Goal: Task Accomplishment & Management: Use online tool/utility

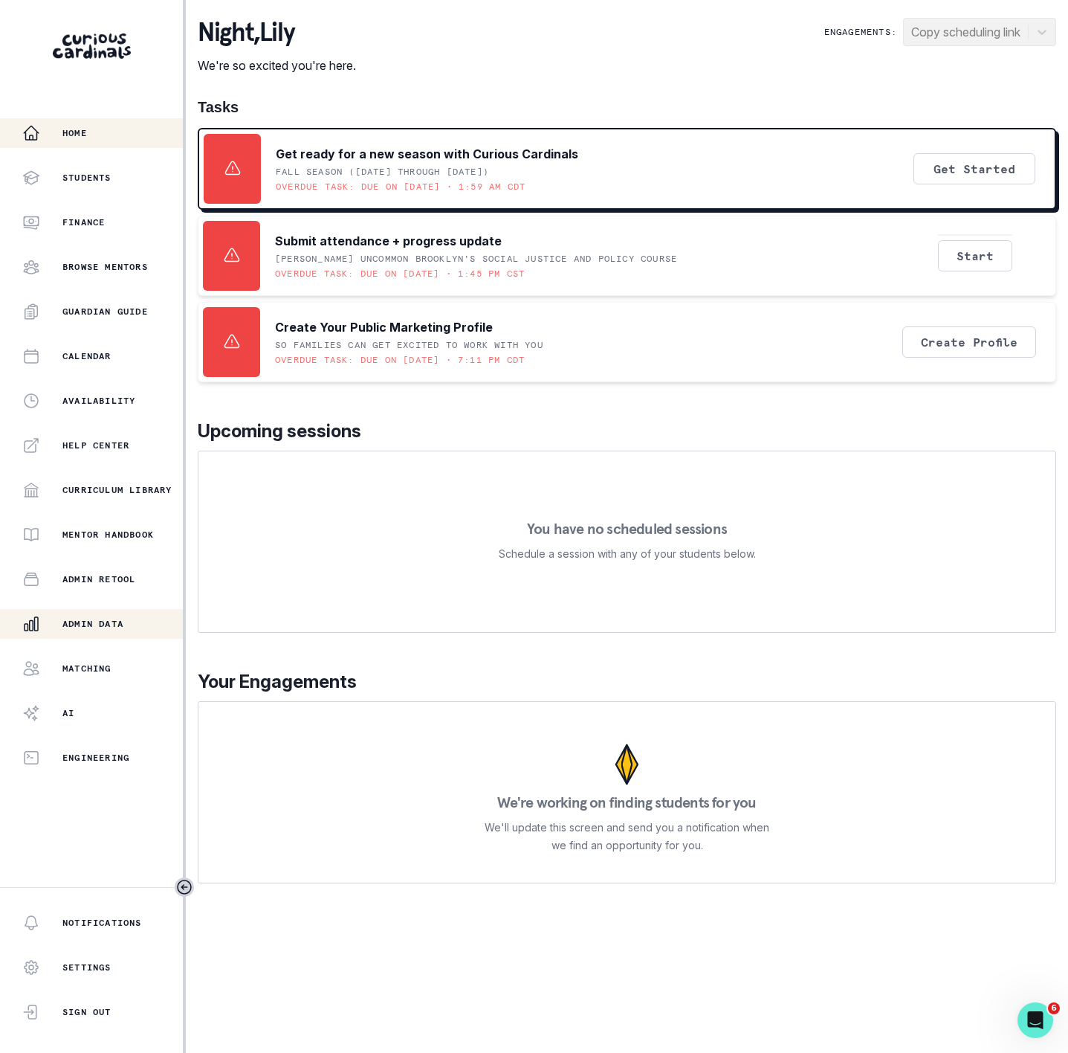
click at [103, 619] on p "Admin Data" at bounding box center [92, 624] width 61 height 12
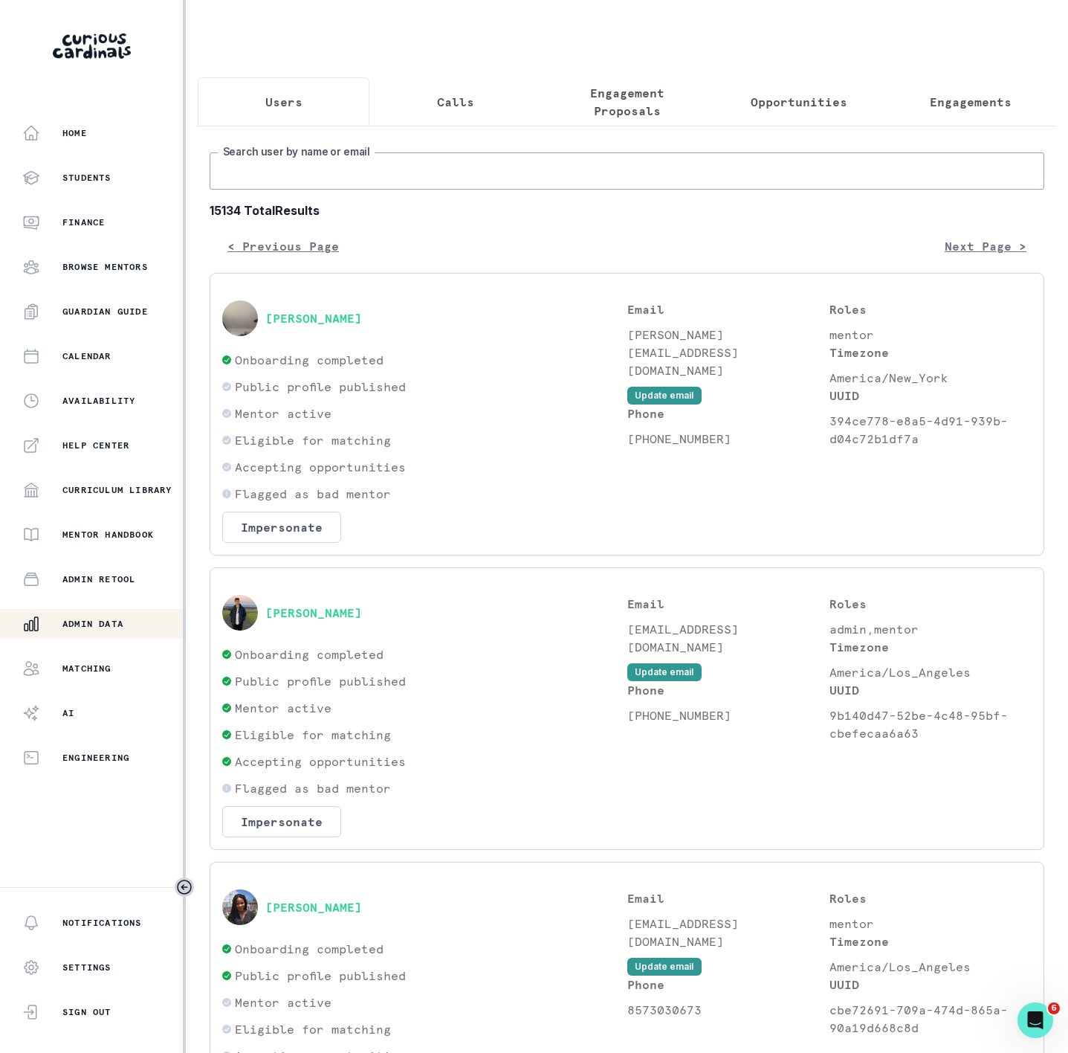
click at [293, 190] on input "Search user by name or email" at bounding box center [627, 170] width 835 height 37
click at [355, 181] on input "Search user by name or email" at bounding box center [627, 170] width 835 height 37
paste input "Vikaash Khdloya"
type input "Vikaash Khdloya"
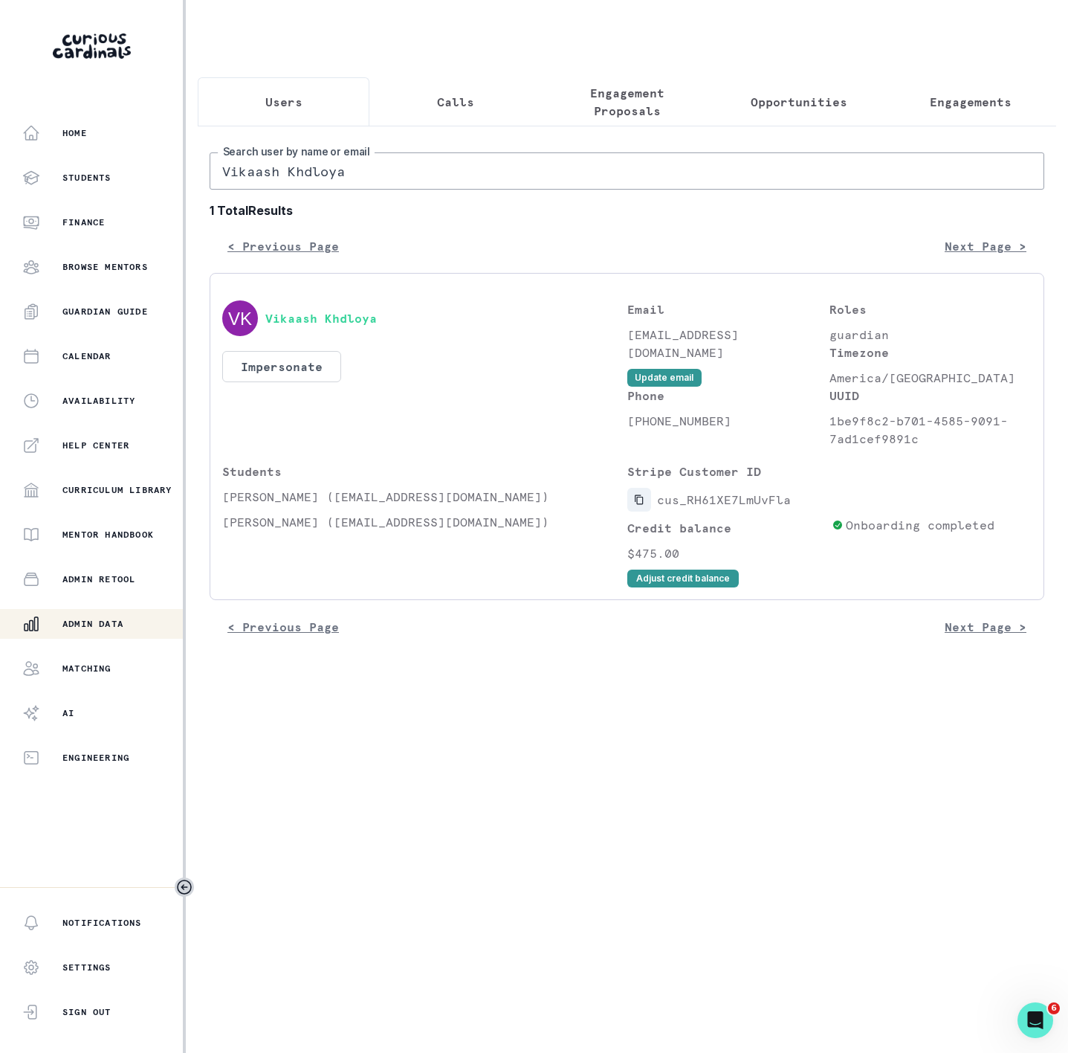
click at [640, 505] on icon "Copied to clipboard" at bounding box center [639, 499] width 10 height 10
click at [647, 587] on button "Adjust credit balance" at bounding box center [684, 579] width 112 height 18
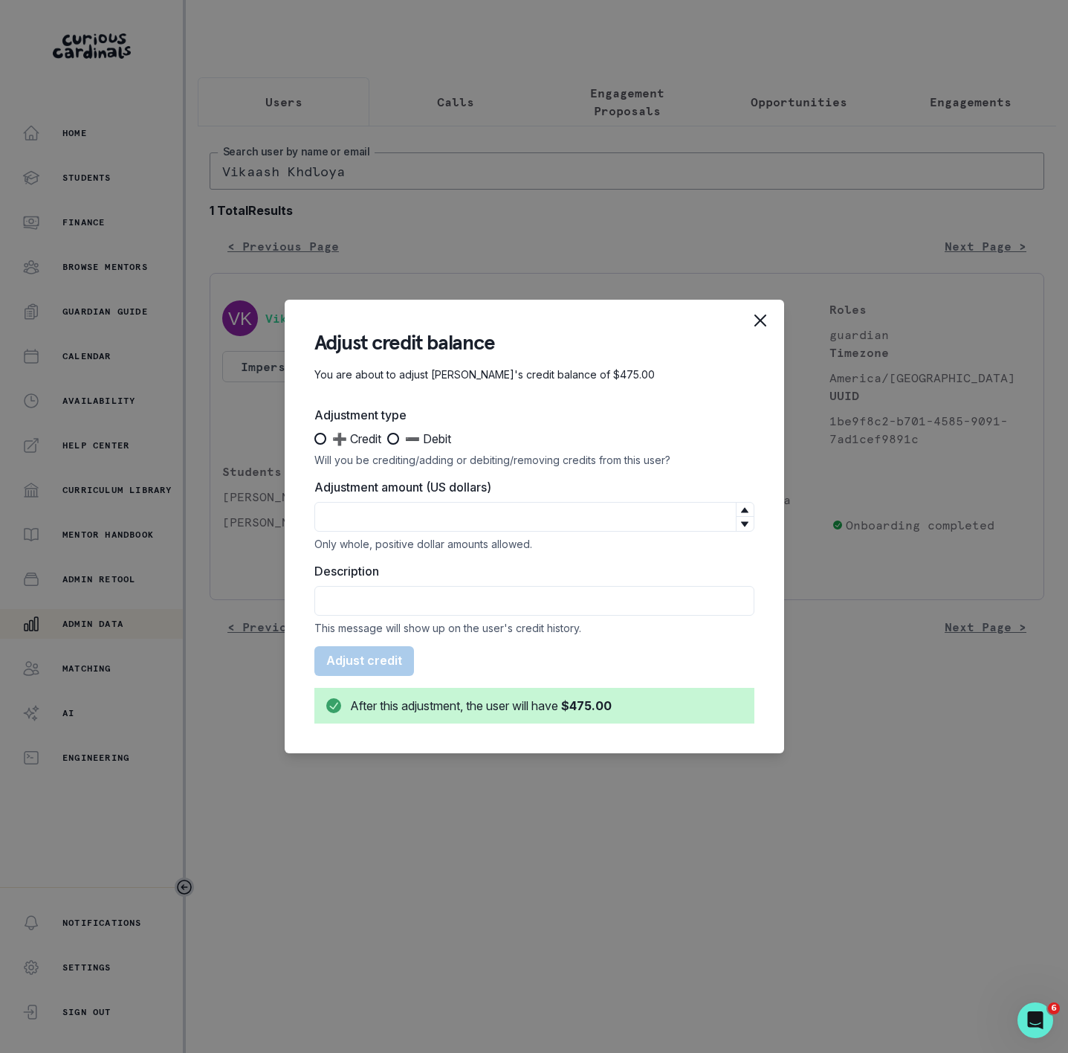
click at [393, 438] on span at bounding box center [393, 439] width 12 height 12
click at [387, 439] on input "➖ Debit" at bounding box center [387, 439] width 1 height 1
radio input "true"
click at [396, 509] on input "Adjustment amount (US dollars)" at bounding box center [535, 517] width 440 height 30
type input "95"
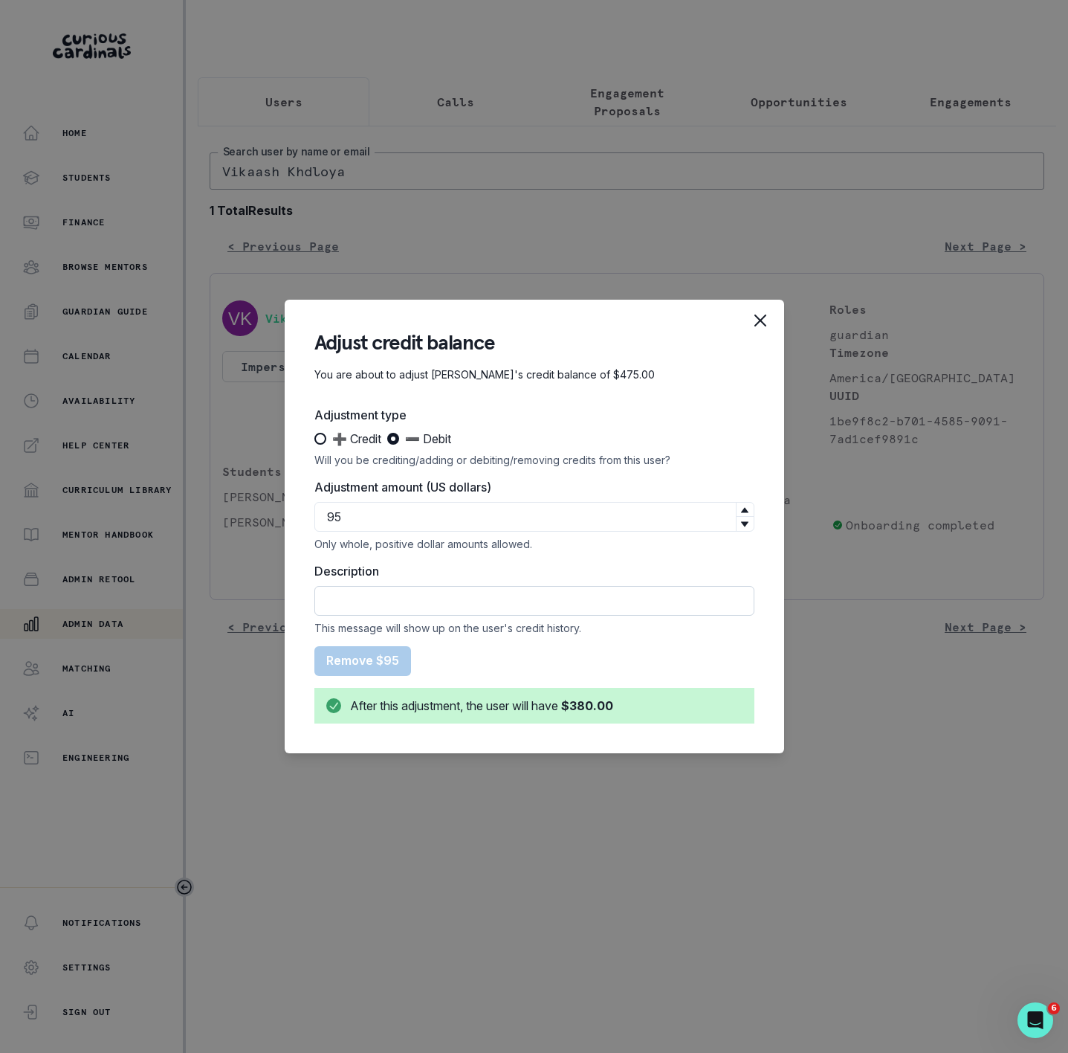
click at [418, 596] on input "Description" at bounding box center [535, 601] width 440 height 30
paste input "Time: [DATE] 8:00 AM PDT -- Duration: 60 minutes -- Attendance: Lesson attended…"
type input "Time: [DATE] 8:00 AM PDT -- Duration: 60 minutes -- Attendance: Lesson attended…"
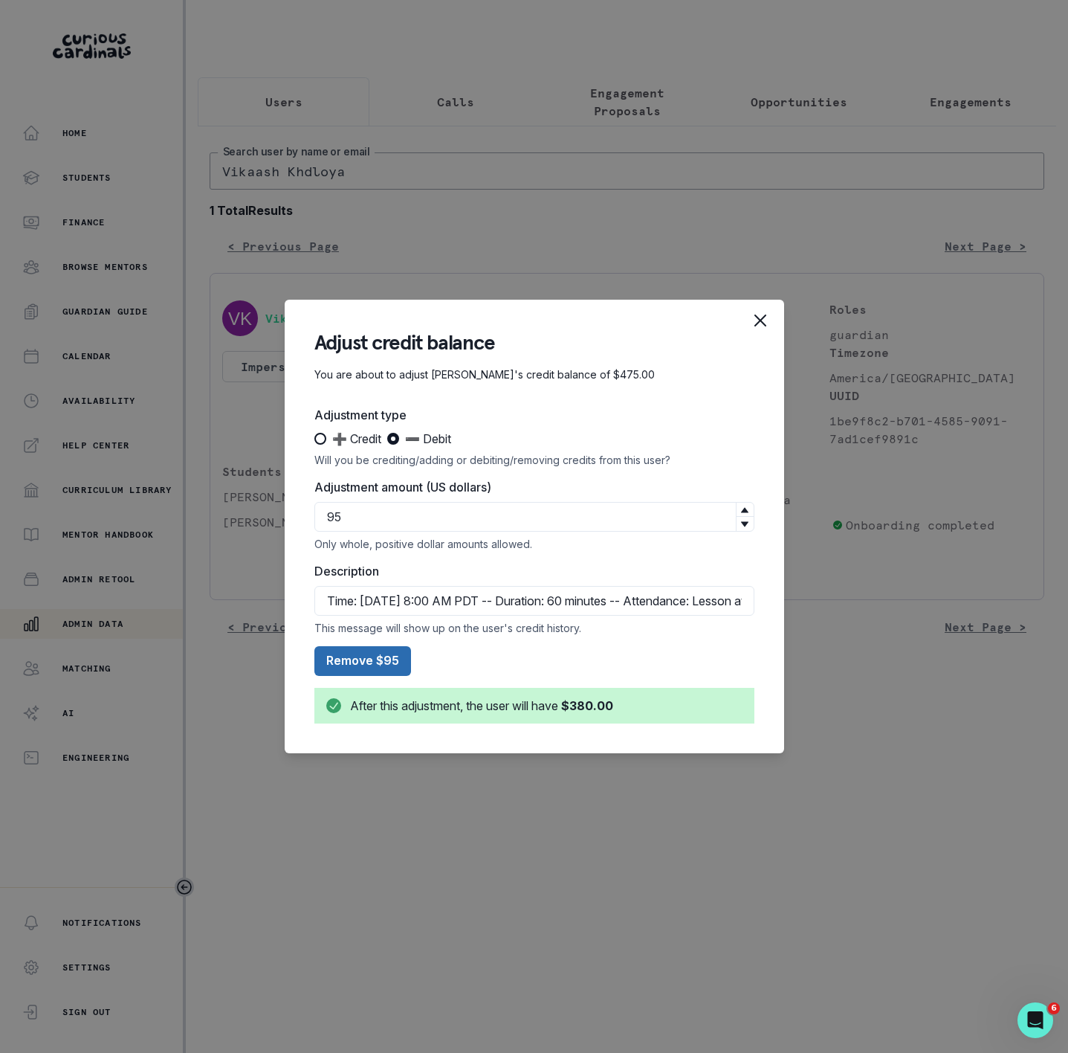
click at [360, 657] on button "Remove $95" at bounding box center [363, 661] width 97 height 30
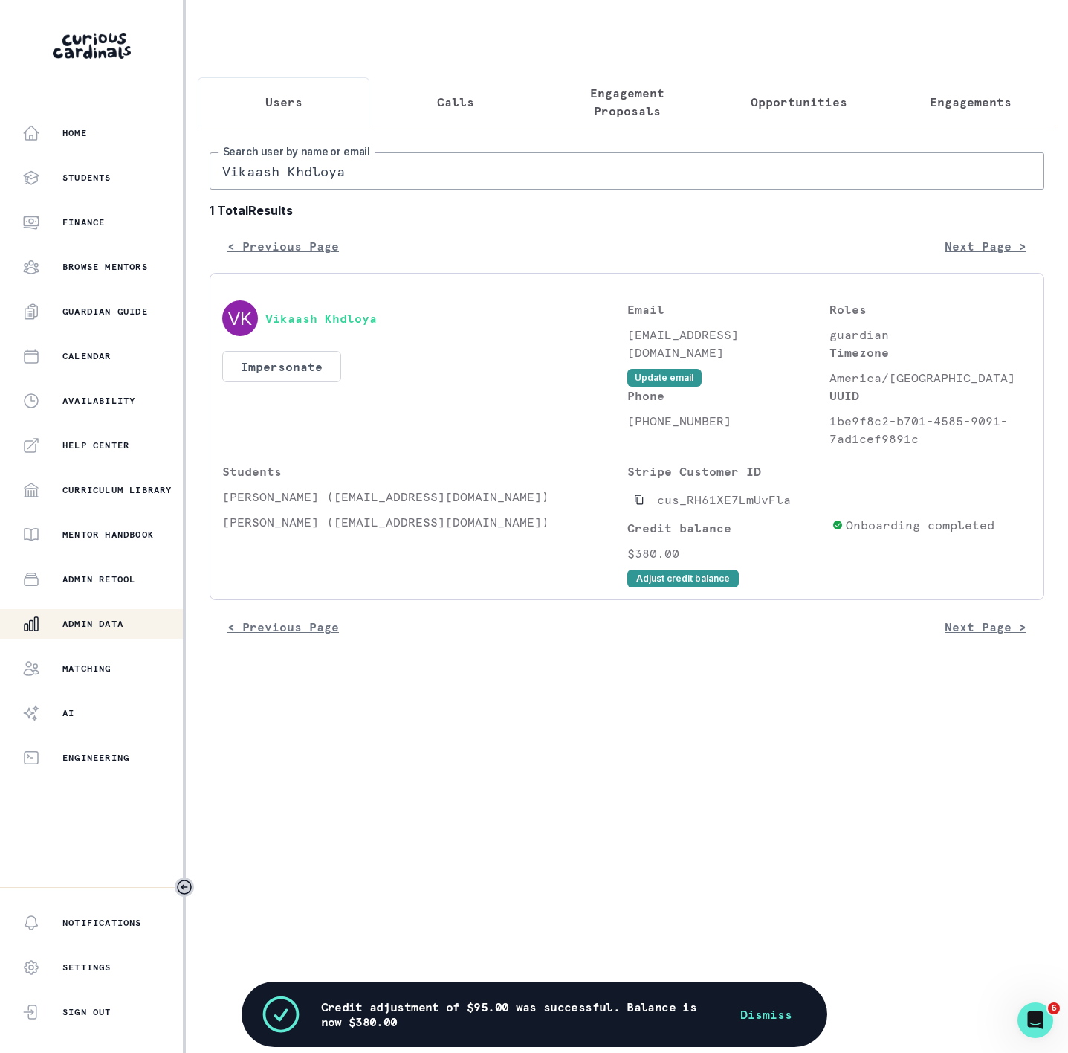
click at [551, 763] on main "Users Calls Engagement Proposals Opportunities Engagements Vikaash Khdloya Sear…" at bounding box center [627, 526] width 883 height 1053
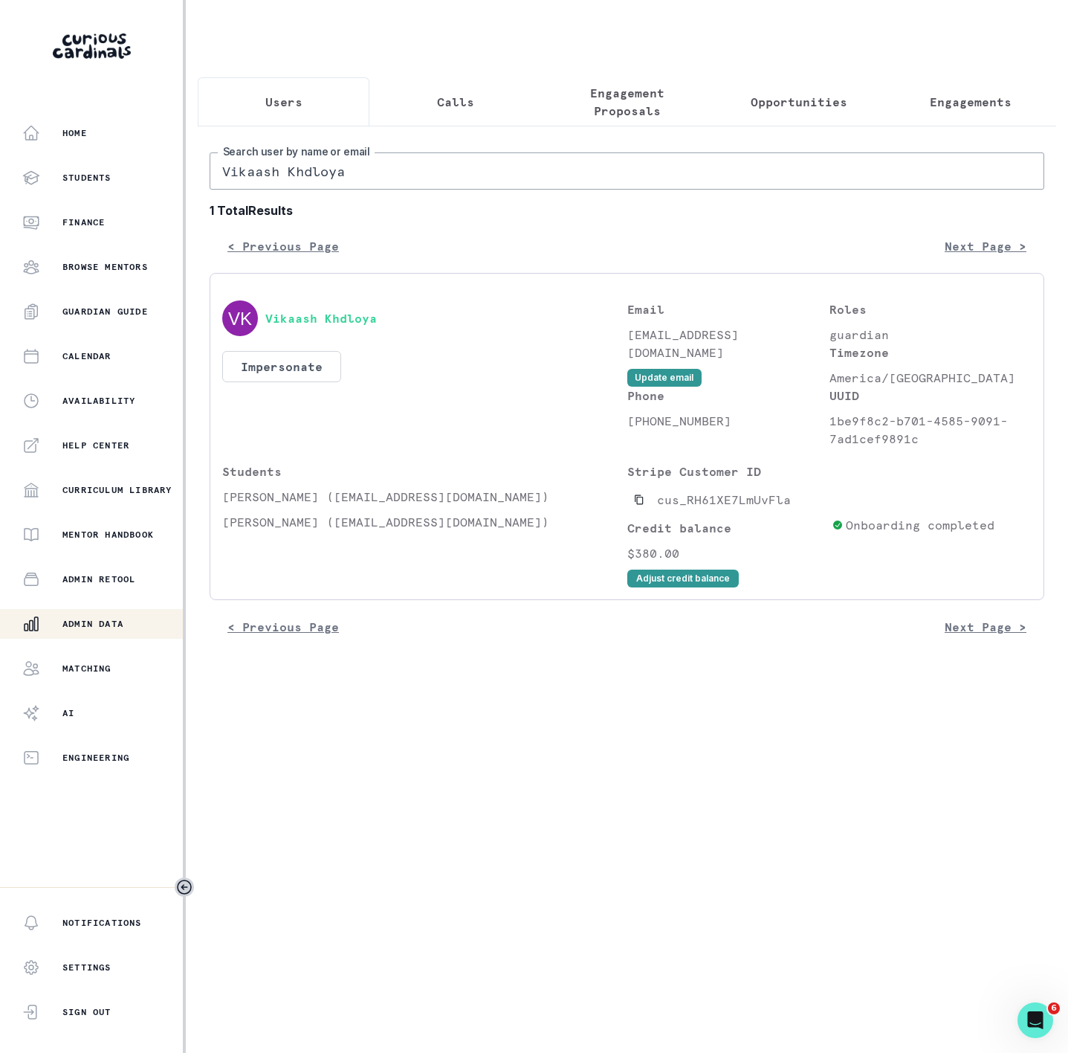
drag, startPoint x: 361, startPoint y: 193, endPoint x: -91, endPoint y: 178, distance: 452.3
click at [0, 178] on html "Home Students Finance Browse Mentors Guardian Guide Calendar Availability Help …" at bounding box center [534, 526] width 1068 height 1053
paste input "[PERSON_NAME]"
type input "[PERSON_NAME]"
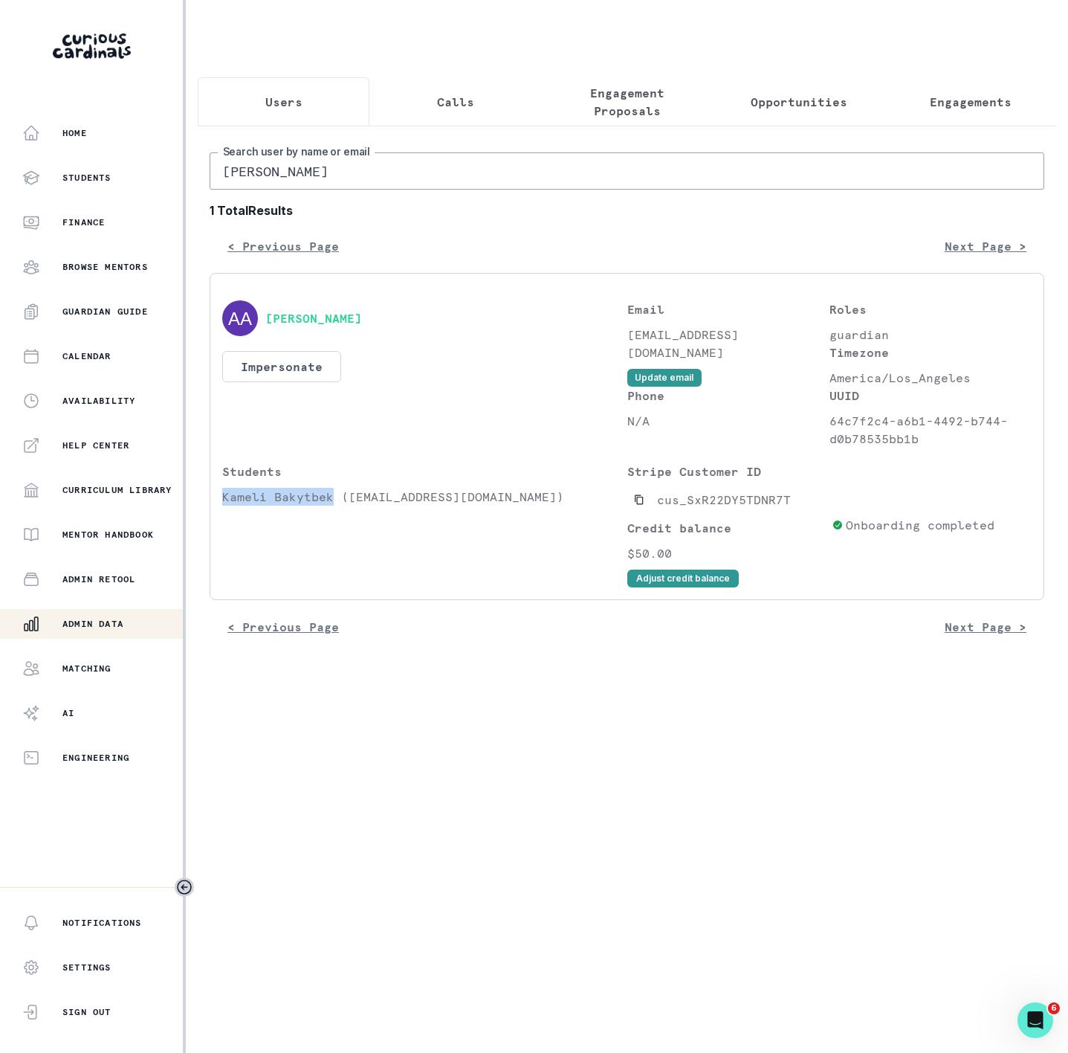
drag, startPoint x: 223, startPoint y: 515, endPoint x: 335, endPoint y: 514, distance: 111.5
click at [335, 506] on p "Kameli Bakytbek ([EMAIL_ADDRESS][DOMAIN_NAME])" at bounding box center [424, 497] width 405 height 18
copy p "Kameli Bakytbek"
click at [953, 89] on button "Engagements" at bounding box center [971, 101] width 172 height 49
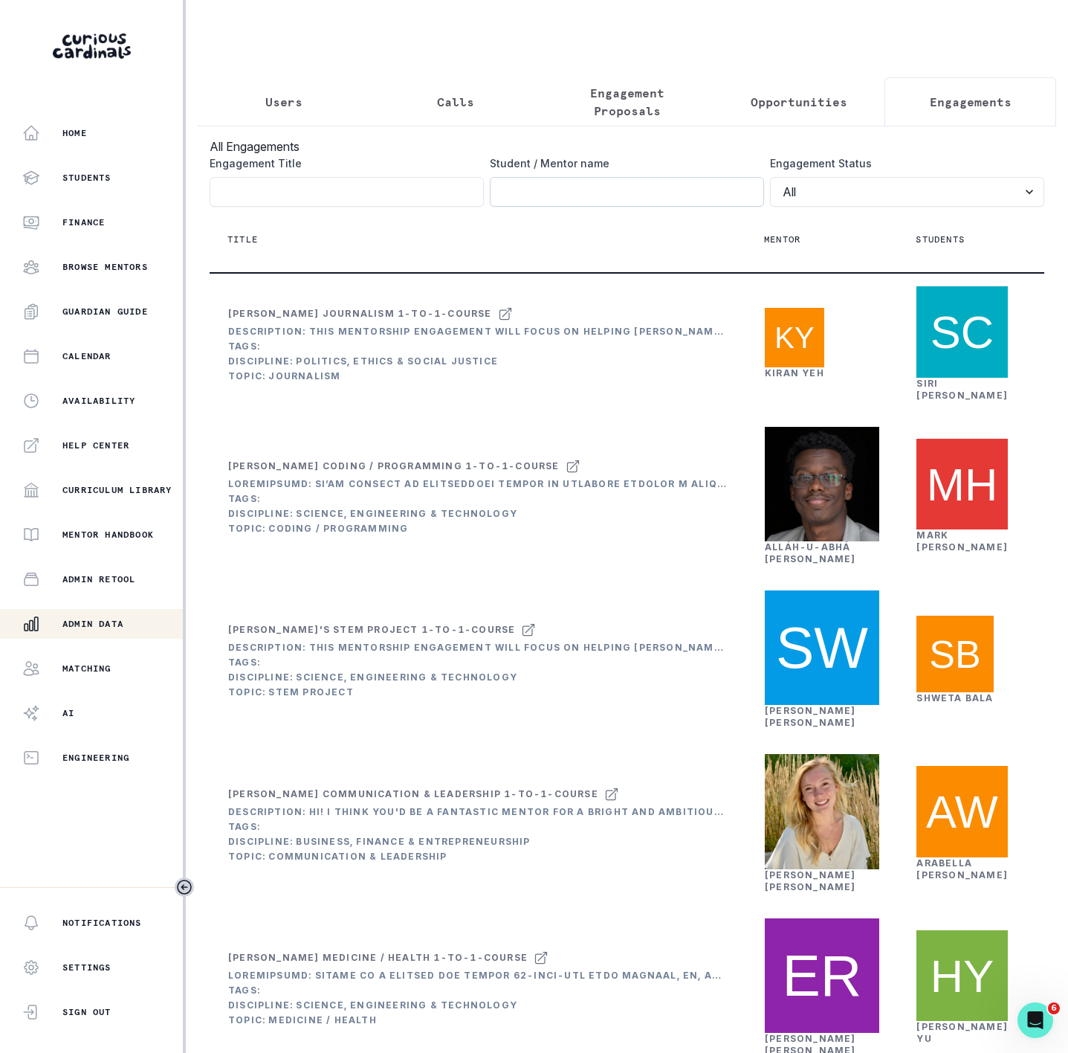
click at [520, 199] on input "Engagement Title" at bounding box center [627, 192] width 274 height 30
paste input "Kameli Bakytbek"
type input "Kameli Bakytbek"
click button "submit" at bounding box center [0, 0] width 0 height 0
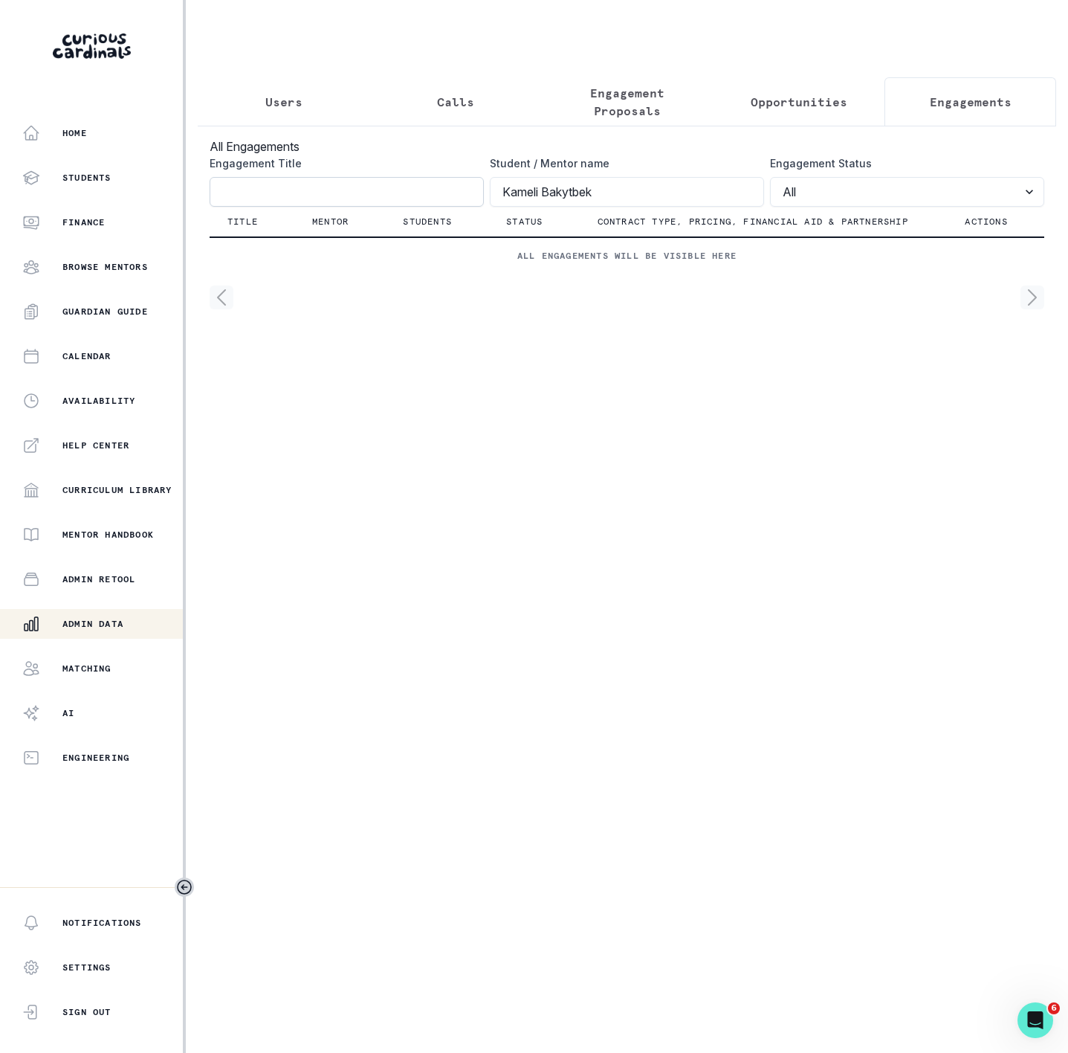
click at [259, 199] on input "Engagement Title" at bounding box center [347, 192] width 274 height 30
paste input "Kameli Bakytbek"
type input "Kameli Bakytbek"
click button "submit" at bounding box center [0, 0] width 0 height 0
click at [573, 207] on input "Kameli Bakytbek" at bounding box center [627, 192] width 274 height 30
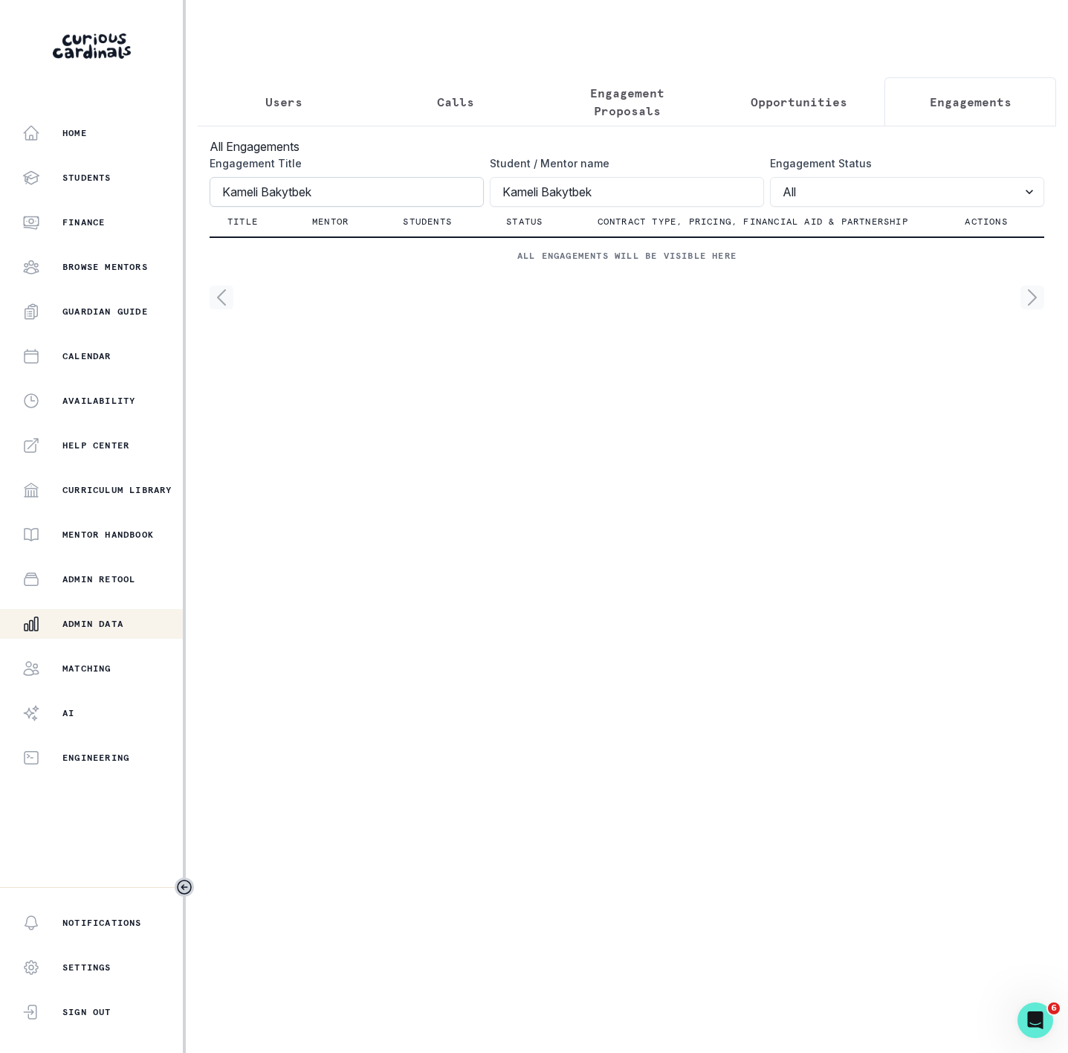
drag, startPoint x: 613, startPoint y: 206, endPoint x: 431, endPoint y: 206, distance: 182.2
click at [431, 206] on div "Engagement Title Kameli Bakytbek Student / Mentor name [PERSON_NAME] Engagement…" at bounding box center [627, 180] width 835 height 51
click button "submit" at bounding box center [0, 0] width 0 height 0
drag, startPoint x: 263, startPoint y: 208, endPoint x: 453, endPoint y: 199, distance: 189.8
click at [453, 199] on input "Kameli Bakytbek" at bounding box center [347, 192] width 274 height 30
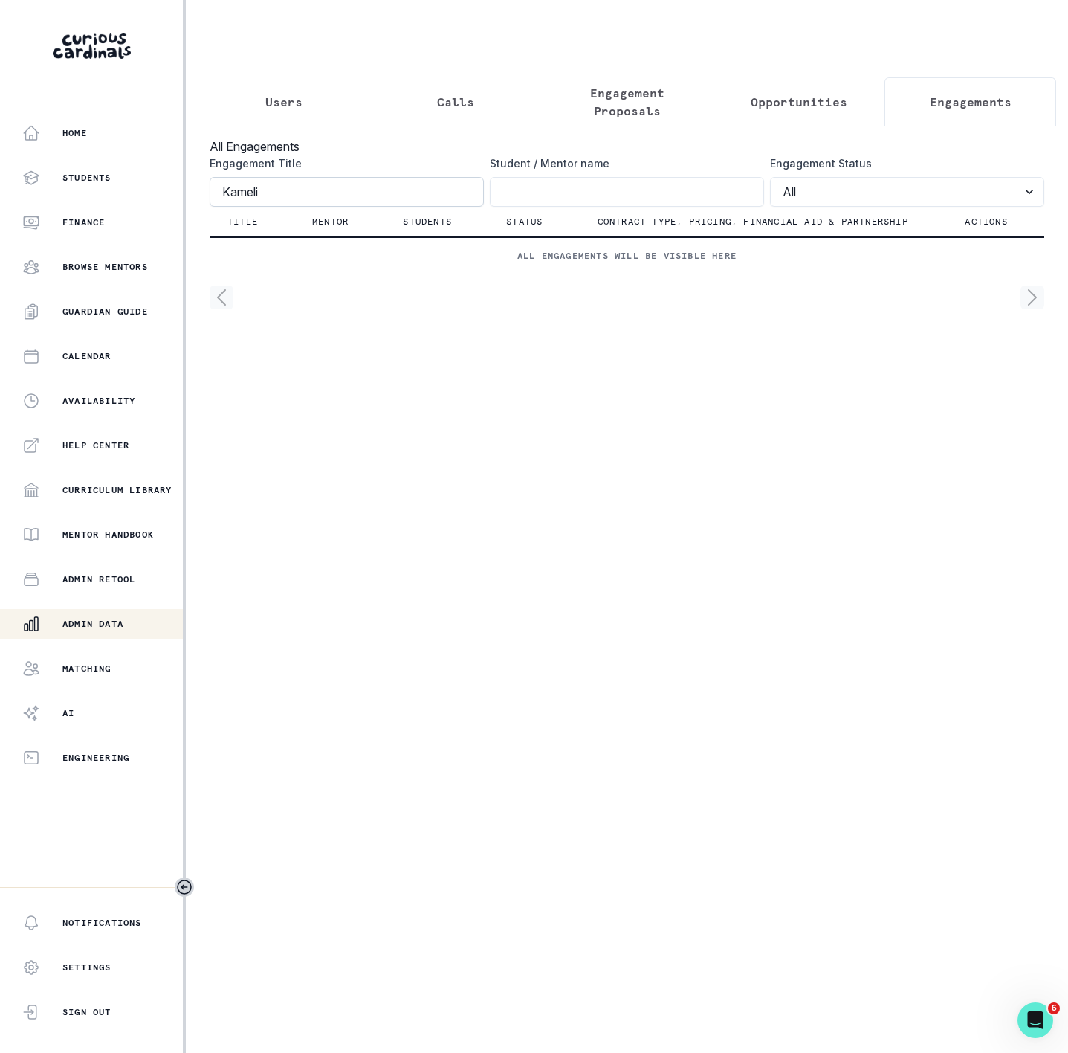
type input "Kameli"
click button "submit" at bounding box center [0, 0] width 0 height 0
click at [226, 207] on input "Kameli" at bounding box center [347, 192] width 274 height 30
click at [225, 207] on input "Kameli" at bounding box center [347, 192] width 274 height 30
click button "submit" at bounding box center [0, 0] width 0 height 0
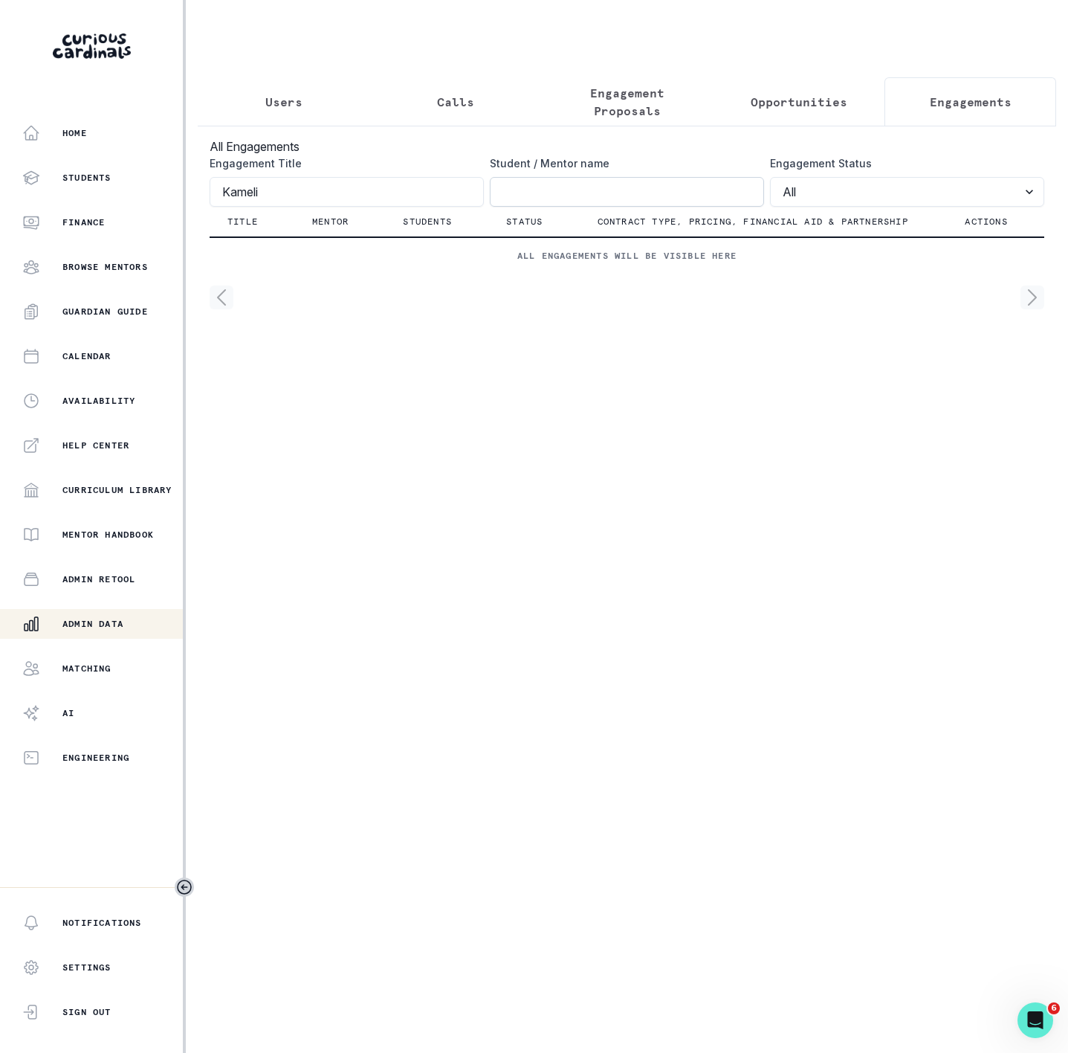
click at [520, 207] on input "Engagement Title" at bounding box center [627, 192] width 274 height 30
paste input "Kameli Bakytbek"
drag, startPoint x: 542, startPoint y: 210, endPoint x: 875, endPoint y: 174, distance: 335.0
click at [875, 174] on div "Engagement Title Kameli Student / Mentor name Kameli Bakytbek Engagement Status…" at bounding box center [627, 180] width 835 height 51
type input "Kameli"
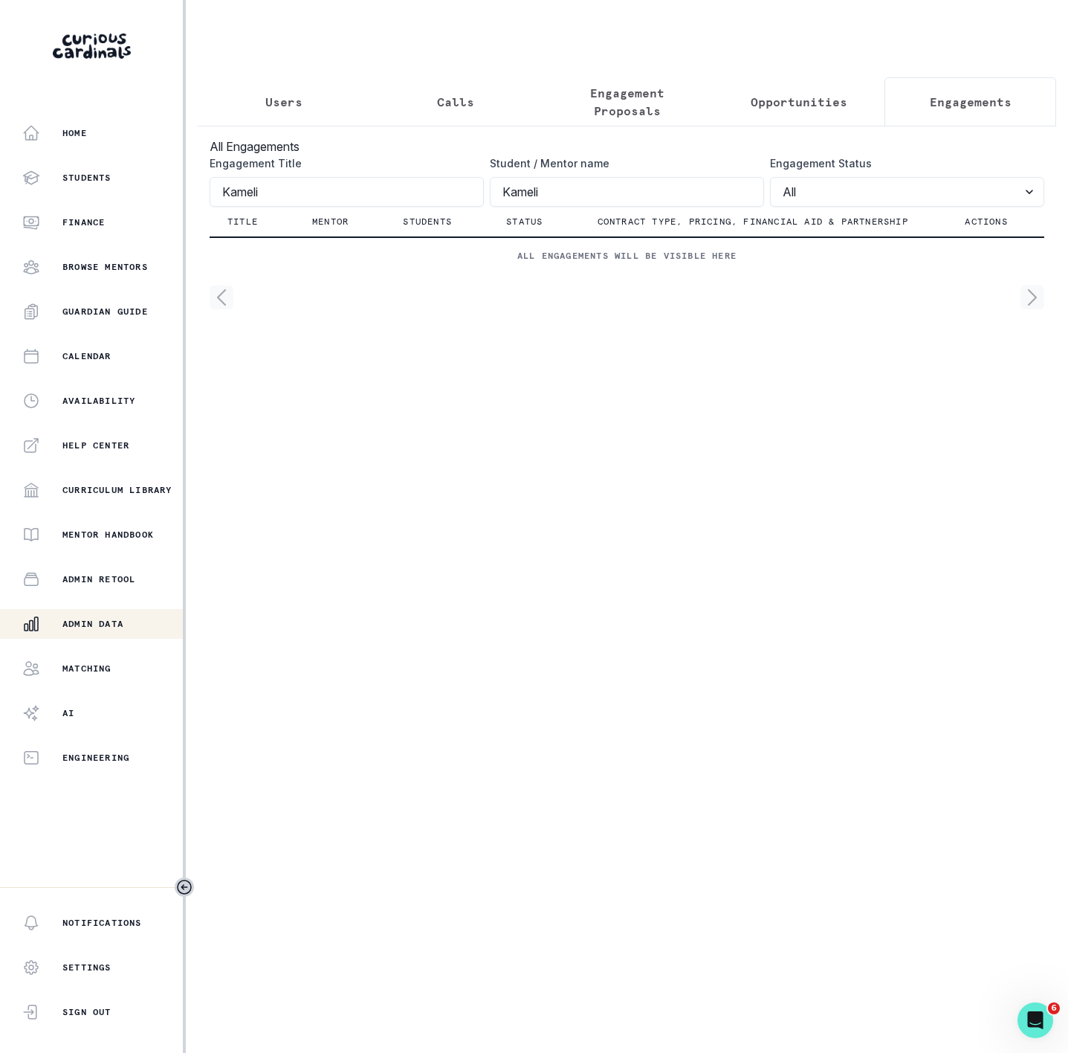
click button "submit" at bounding box center [0, 0] width 0 height 0
drag, startPoint x: 219, startPoint y: 210, endPoint x: -15, endPoint y: 228, distance: 234.2
click at [0, 228] on html "Home Students Finance Browse Mentors Guardian Guide Calendar Availability Help …" at bounding box center [534, 526] width 1068 height 1053
click button "submit" at bounding box center [0, 0] width 0 height 0
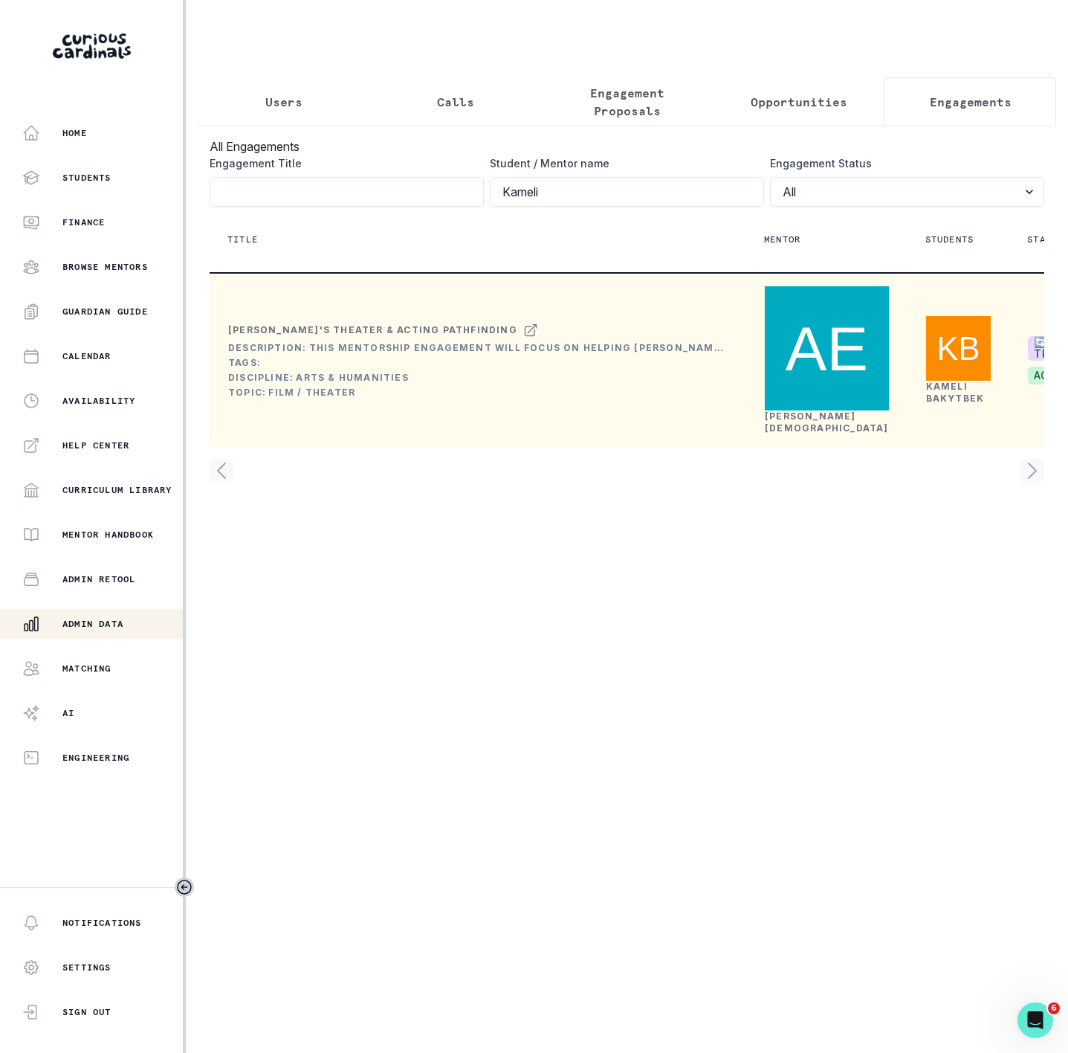
click at [776, 433] on link "[PERSON_NAME]" at bounding box center [827, 421] width 124 height 23
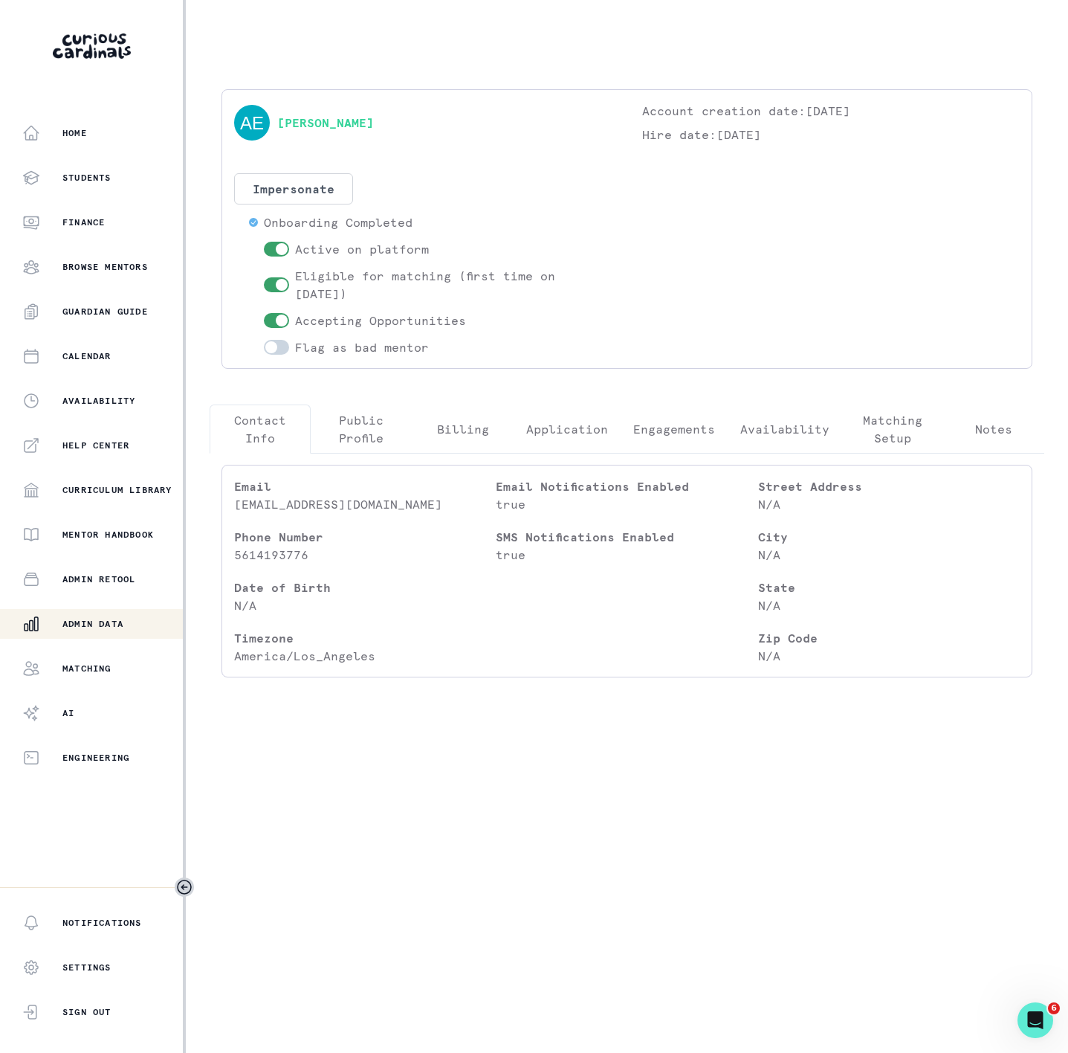
click at [662, 436] on p "Engagements" at bounding box center [674, 429] width 82 height 18
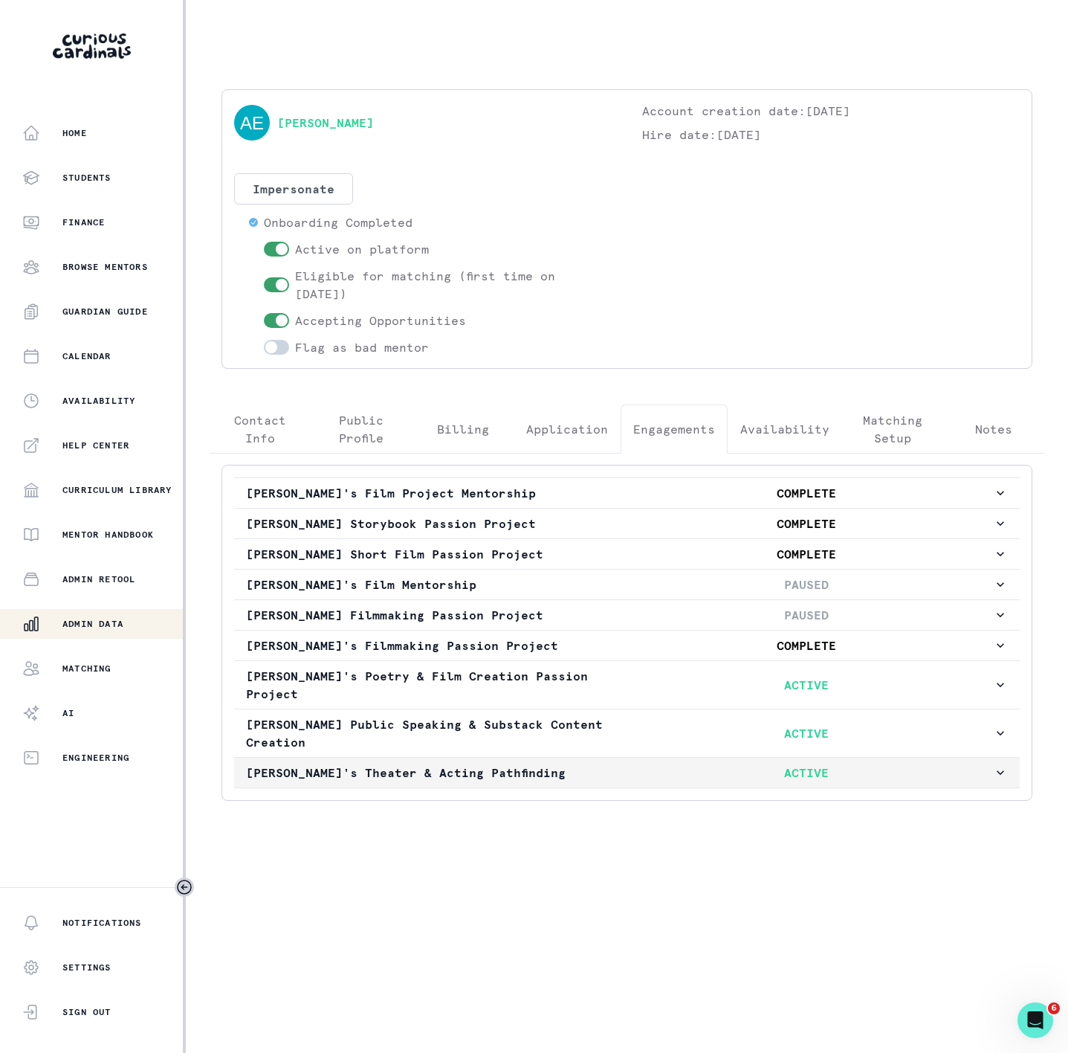
click at [299, 764] on p "[PERSON_NAME]'s Theater & Acting Pathfinding" at bounding box center [433, 773] width 374 height 18
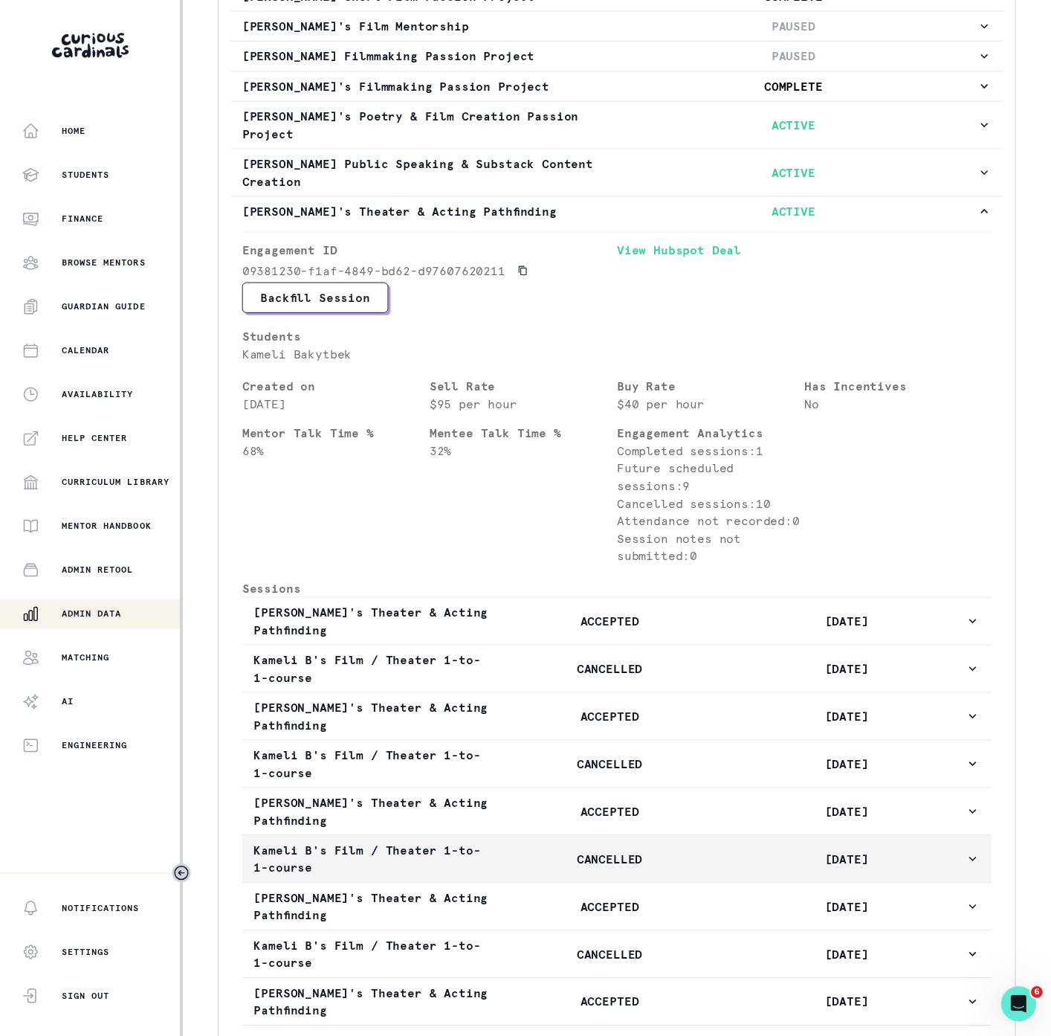
scroll to position [1227, 0]
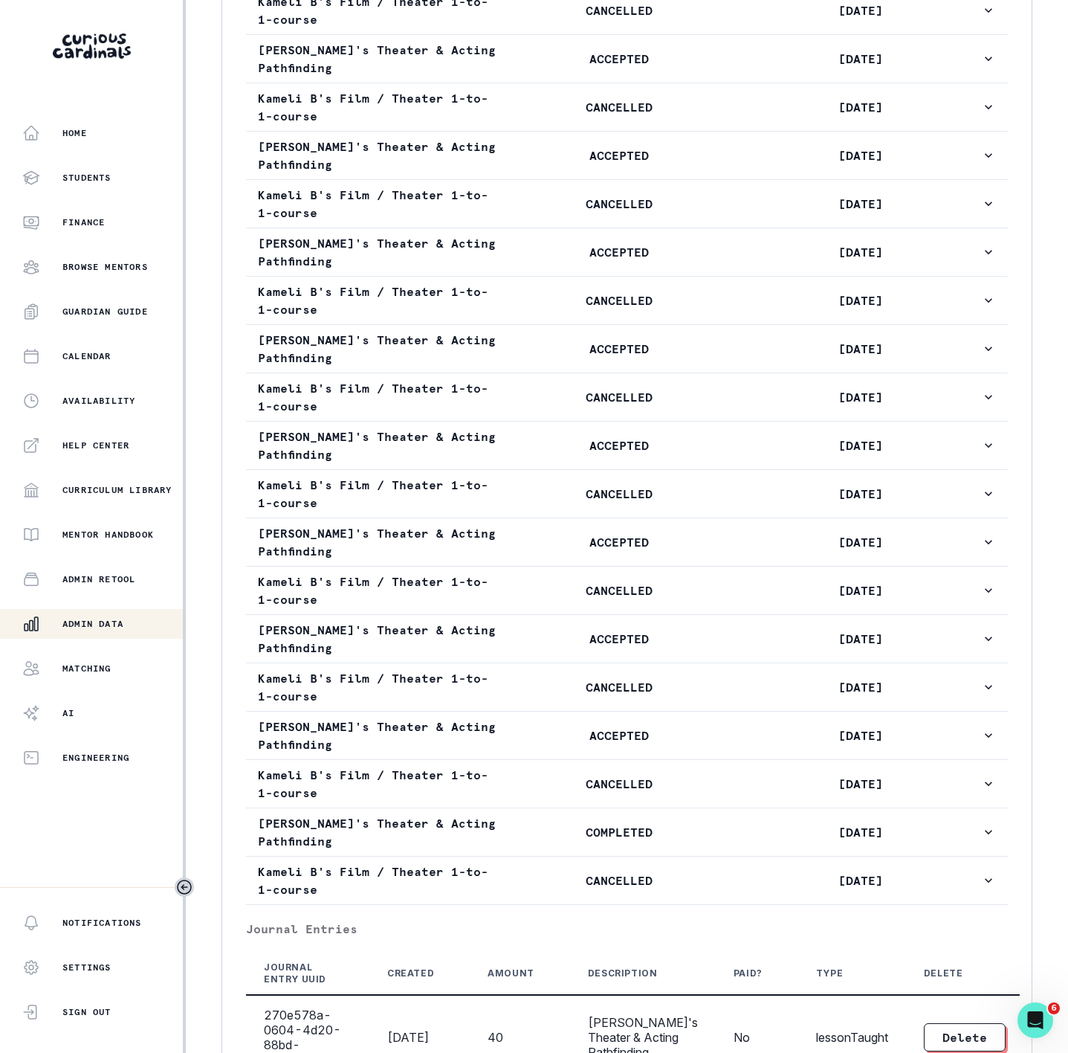
click at [120, 619] on p "Admin Data" at bounding box center [92, 624] width 61 height 12
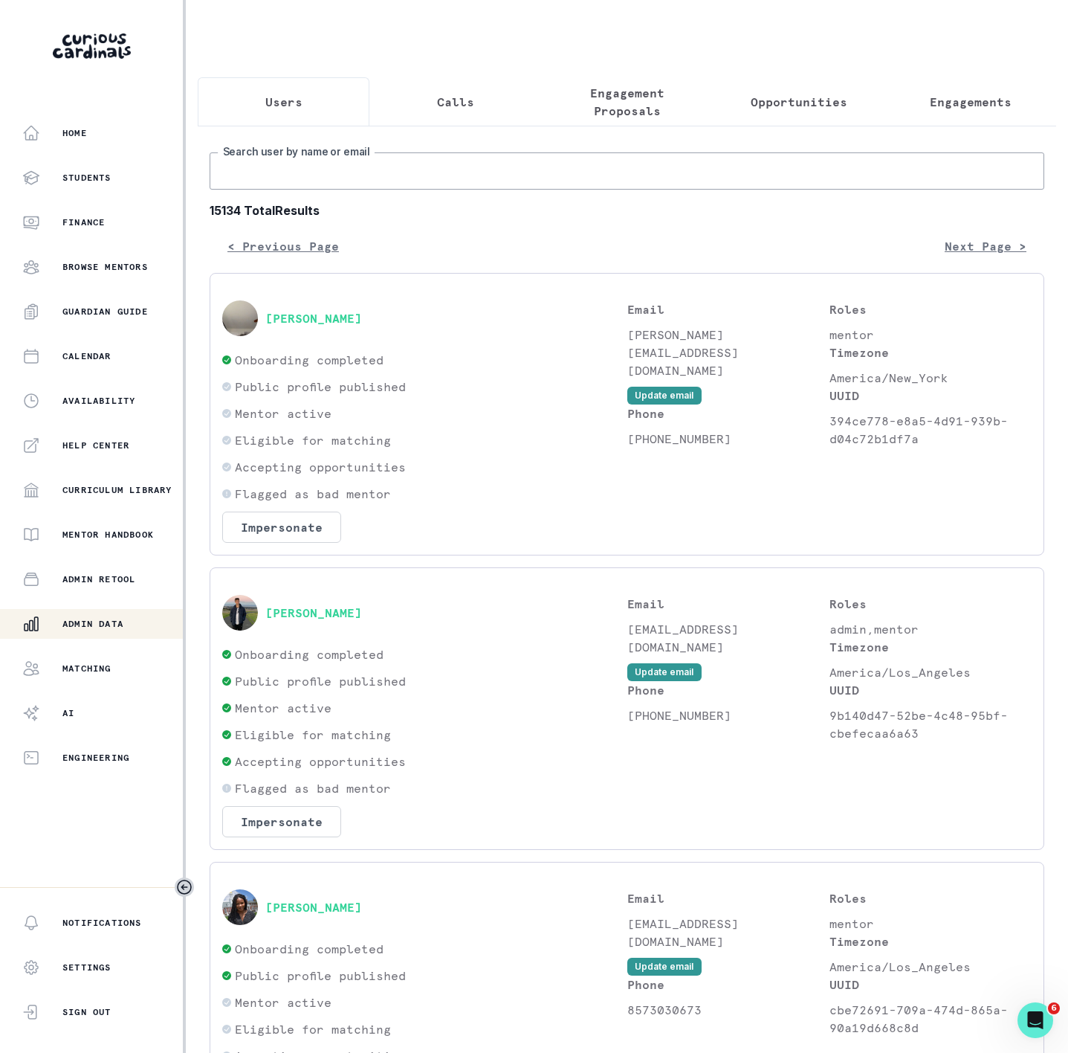
click at [389, 190] on input "Search user by name or email" at bounding box center [627, 170] width 835 height 37
paste input "[PERSON_NAME]"
type input "[PERSON_NAME]"
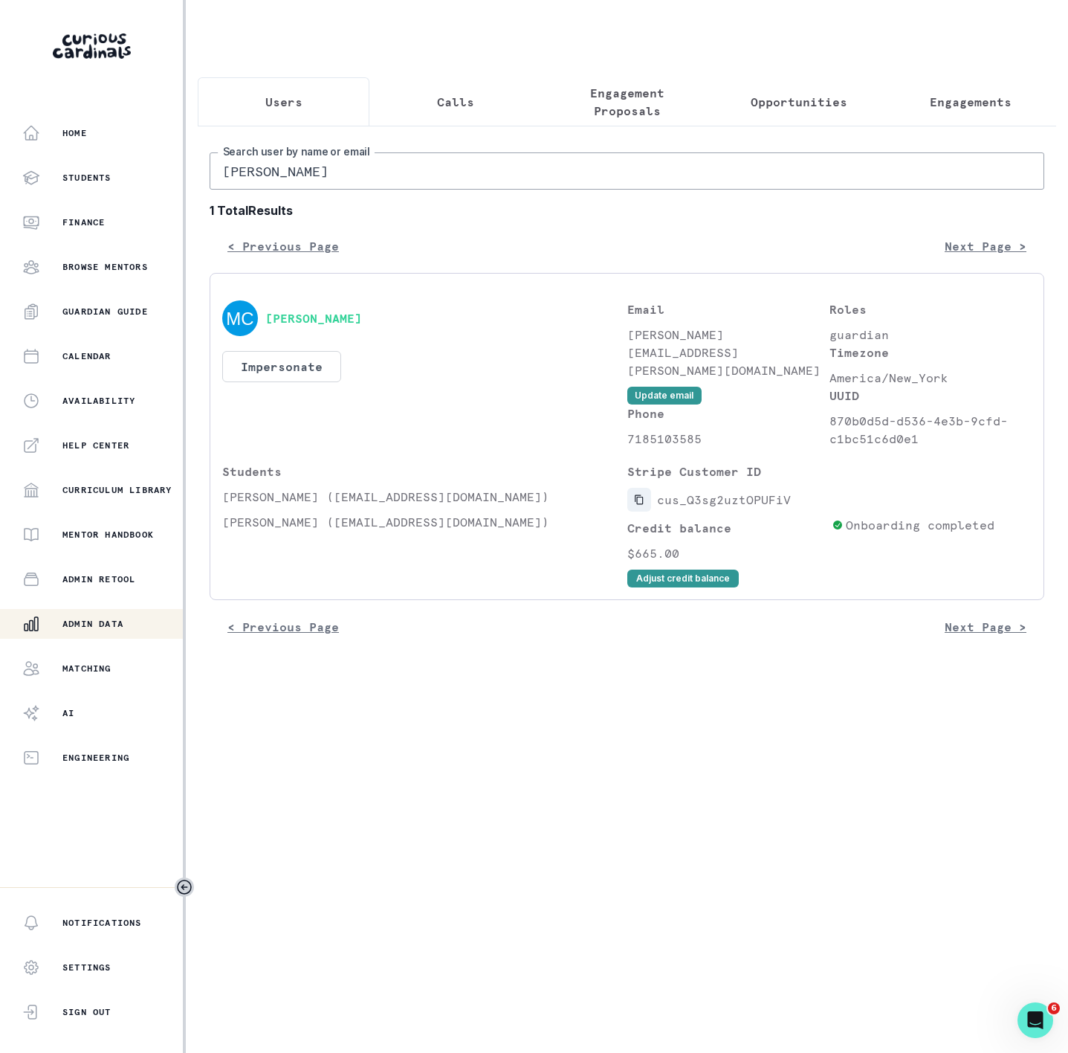
click at [643, 505] on icon "Copied to clipboard" at bounding box center [639, 499] width 10 height 10
click at [321, 382] on button "Impersonate" at bounding box center [281, 366] width 119 height 31
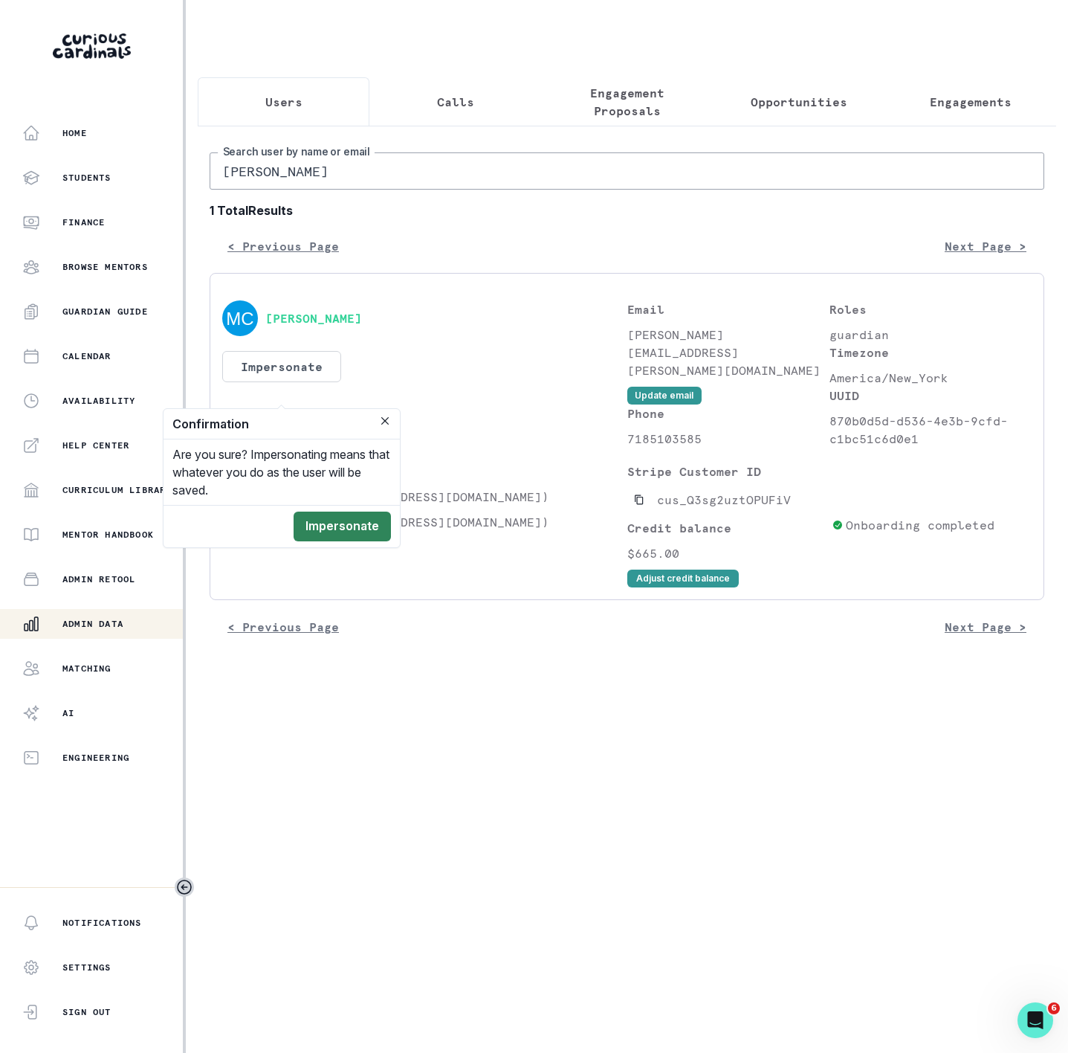
click at [342, 526] on button "Impersonate" at bounding box center [342, 527] width 97 height 30
